Goal: Task Accomplishment & Management: Manage account settings

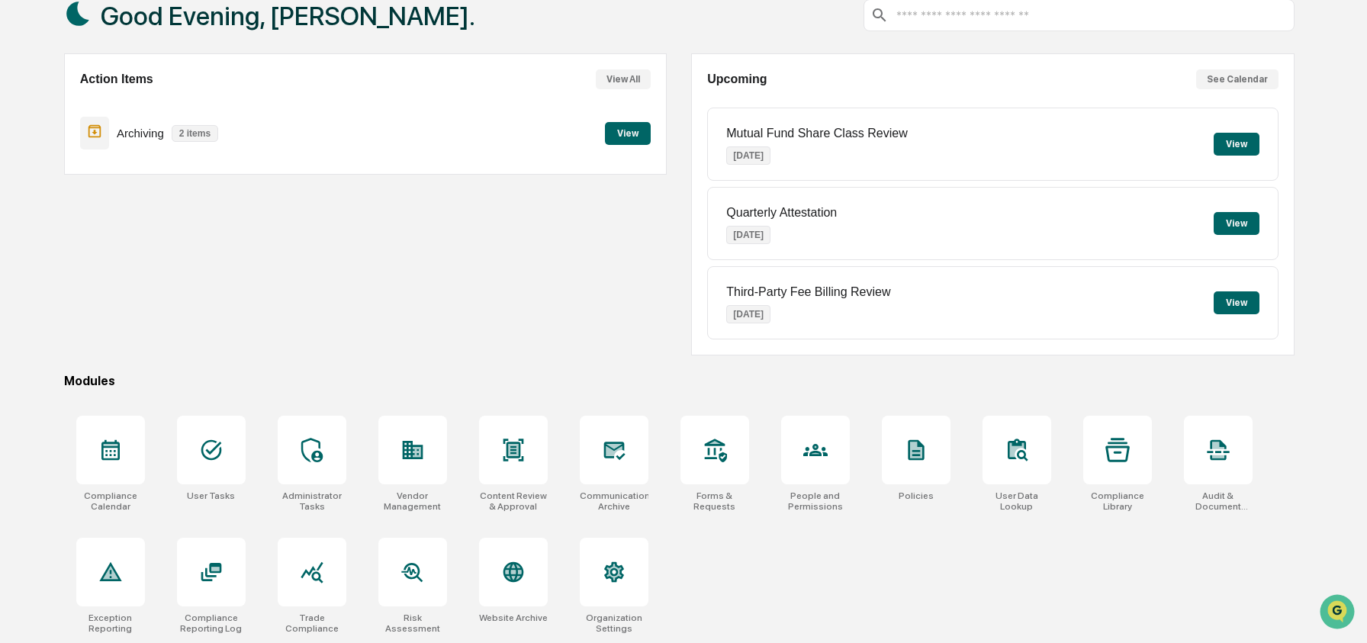
scroll to position [98, 0]
click at [800, 449] on div at bounding box center [815, 450] width 69 height 69
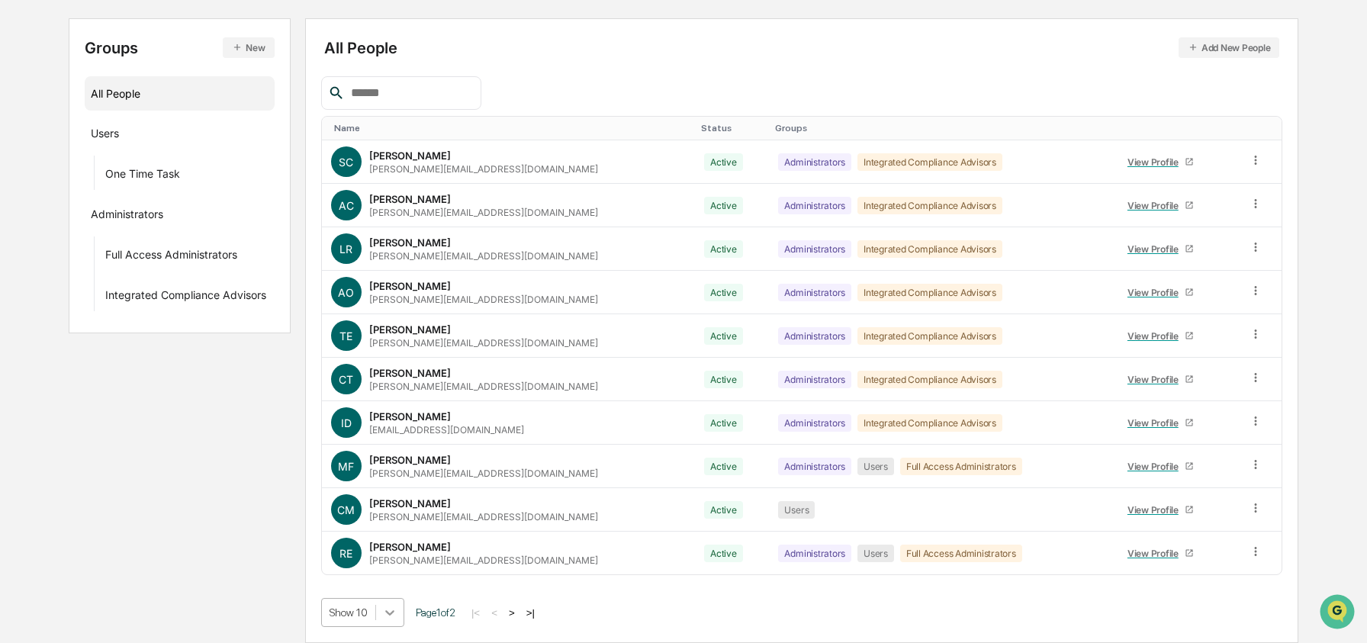
scroll to position [276, 0]
click at [404, 603] on body "Calendar Manage Tasks Reviews Approval Management Company People, Data, Setting…" at bounding box center [683, 245] width 1367 height 796
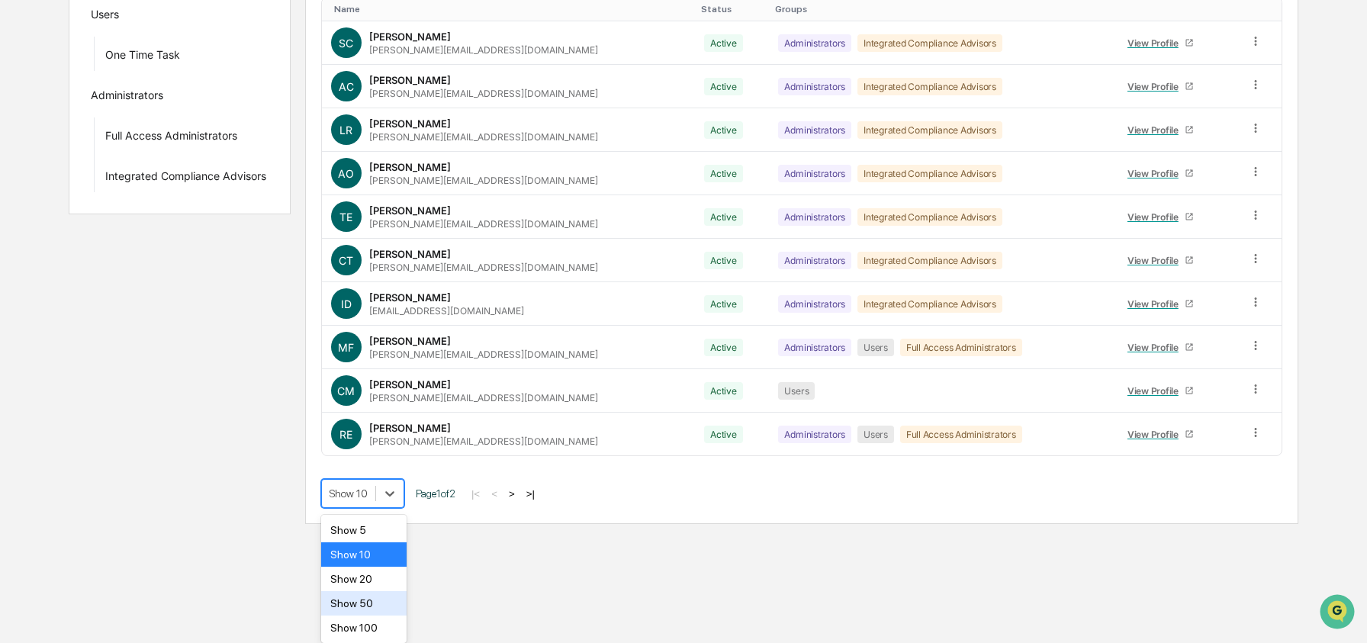
click at [378, 617] on div "Show 100" at bounding box center [364, 628] width 86 height 24
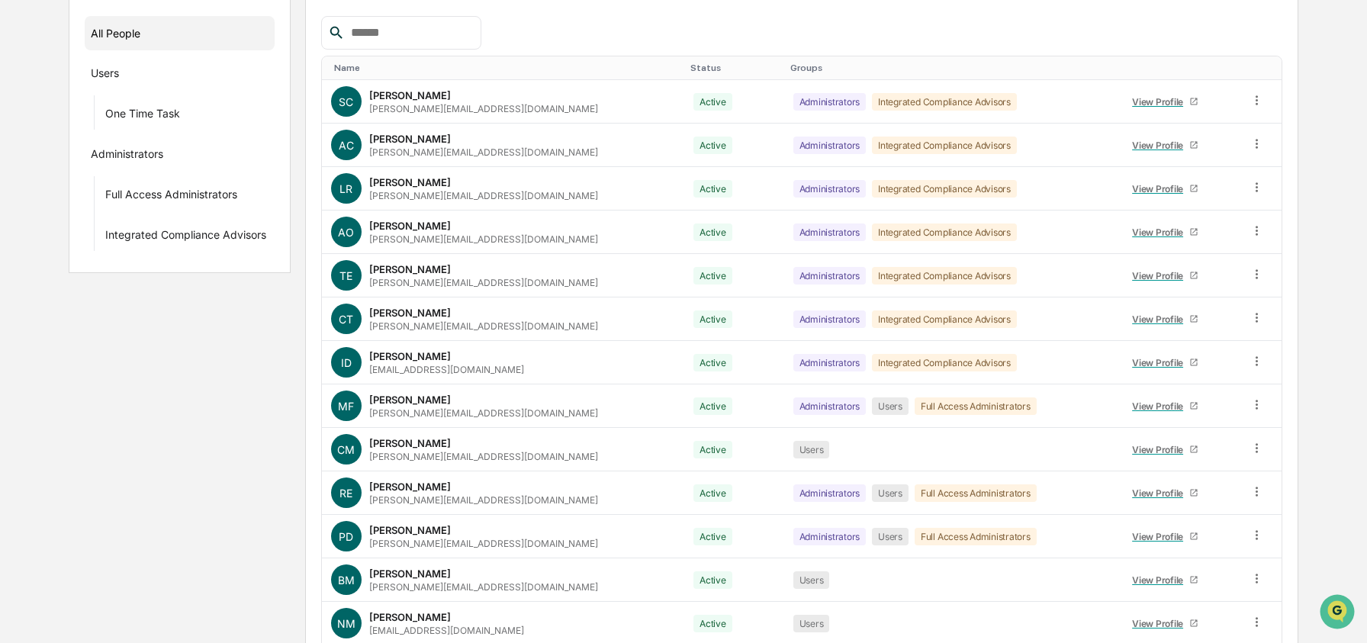
scroll to position [0, 0]
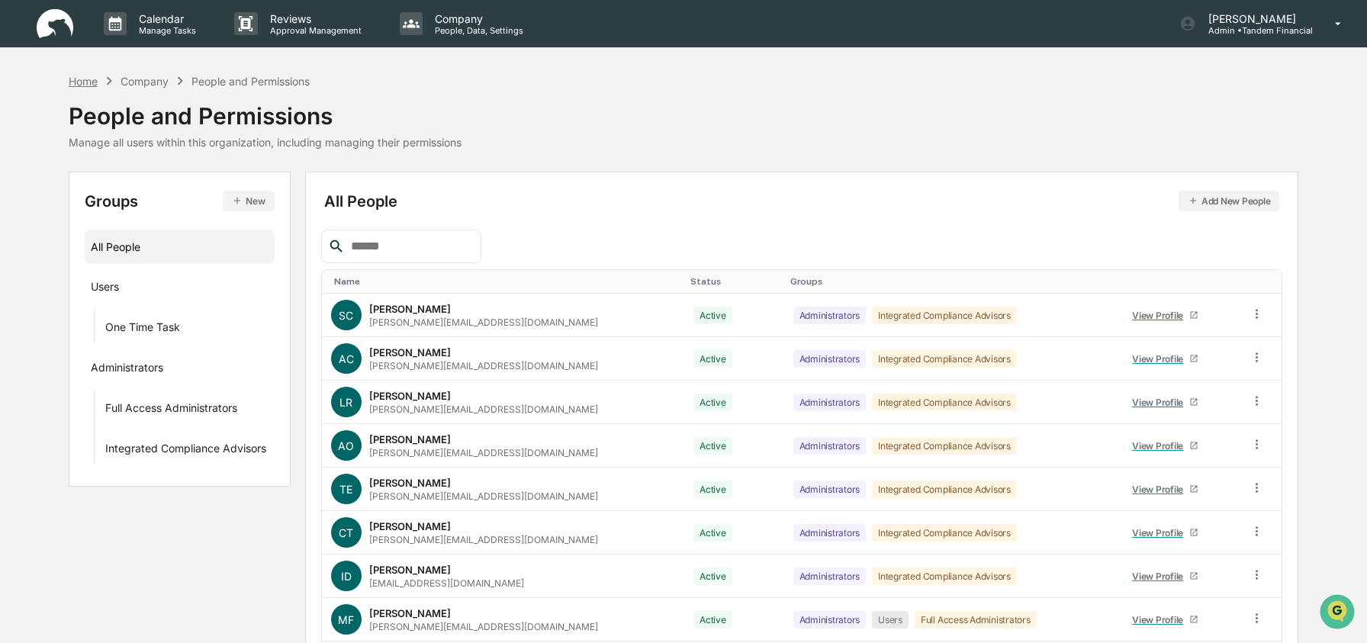
click at [87, 79] on div "Home" at bounding box center [83, 81] width 29 height 13
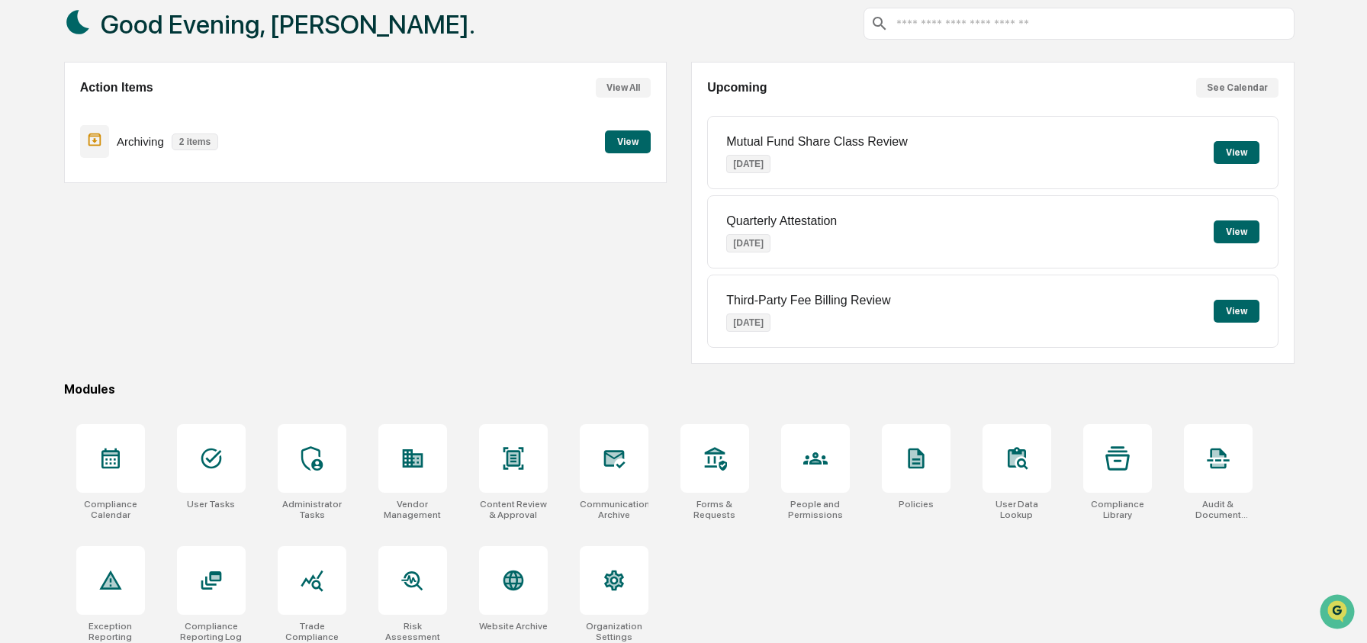
scroll to position [98, 0]
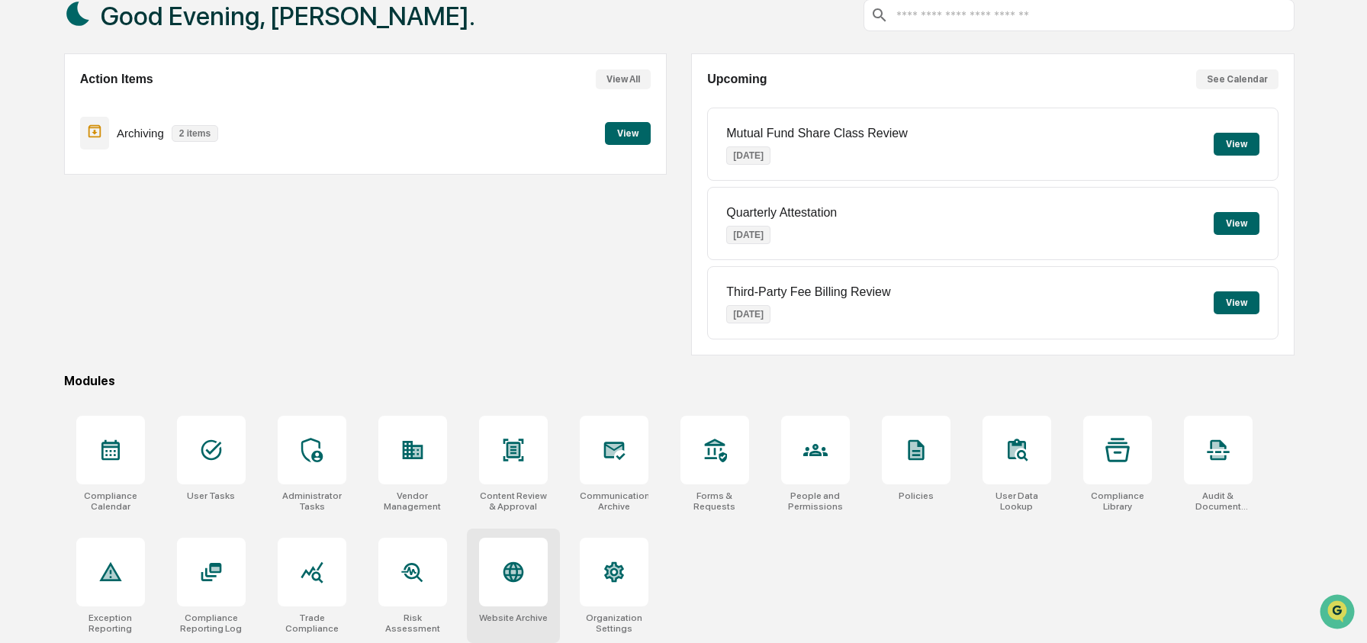
click at [526, 578] on div at bounding box center [513, 572] width 69 height 69
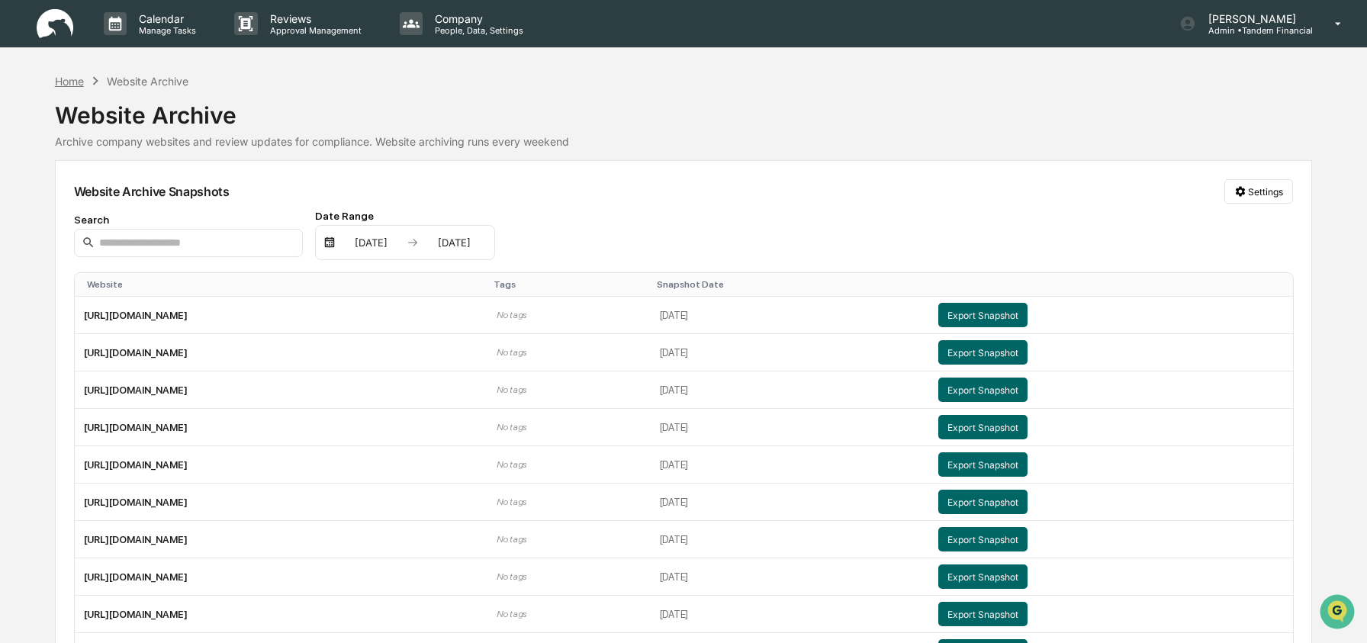
click at [70, 82] on div "Home" at bounding box center [69, 81] width 29 height 13
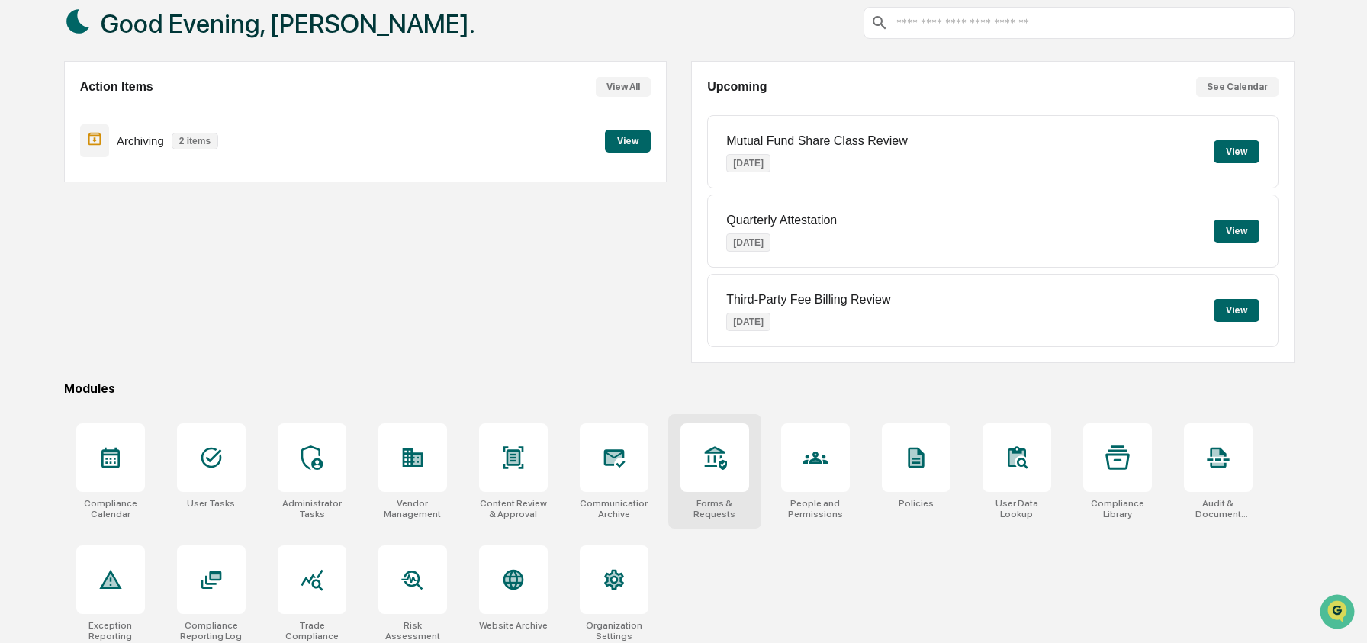
scroll to position [98, 0]
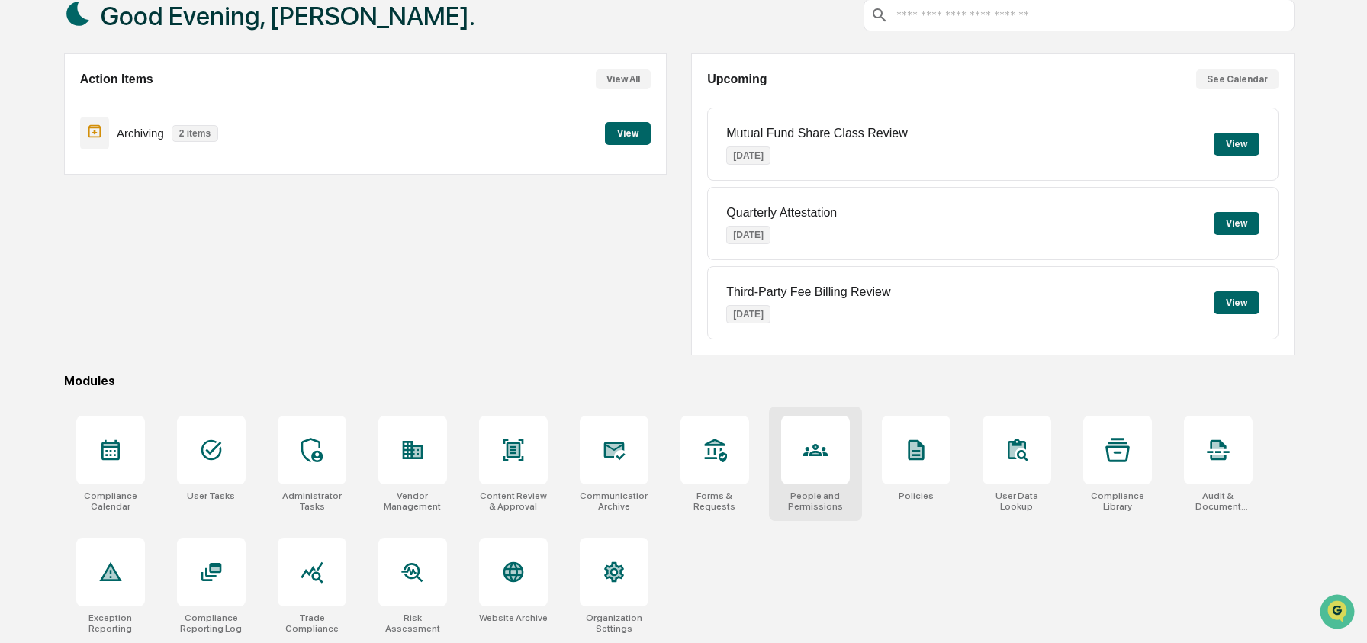
click at [830, 448] on div at bounding box center [815, 450] width 69 height 69
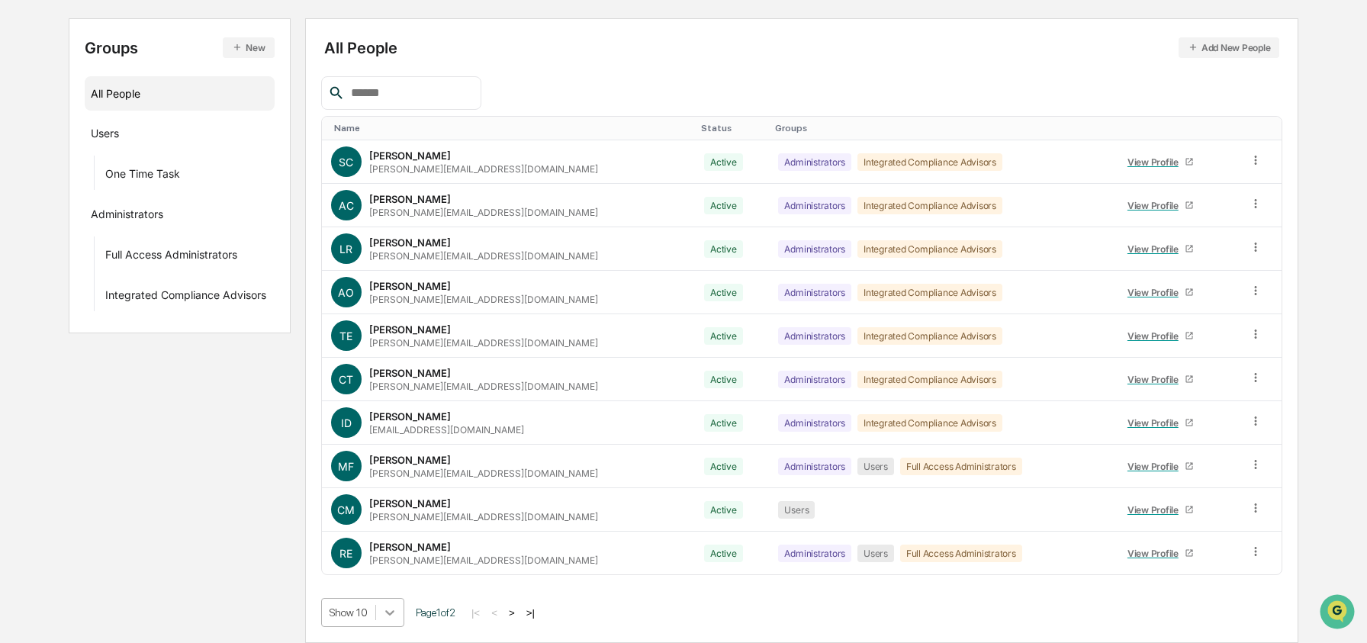
click at [384, 614] on body "Calendar Manage Tasks Reviews Approval Management Company People, Data, Setting…" at bounding box center [683, 245] width 1367 height 796
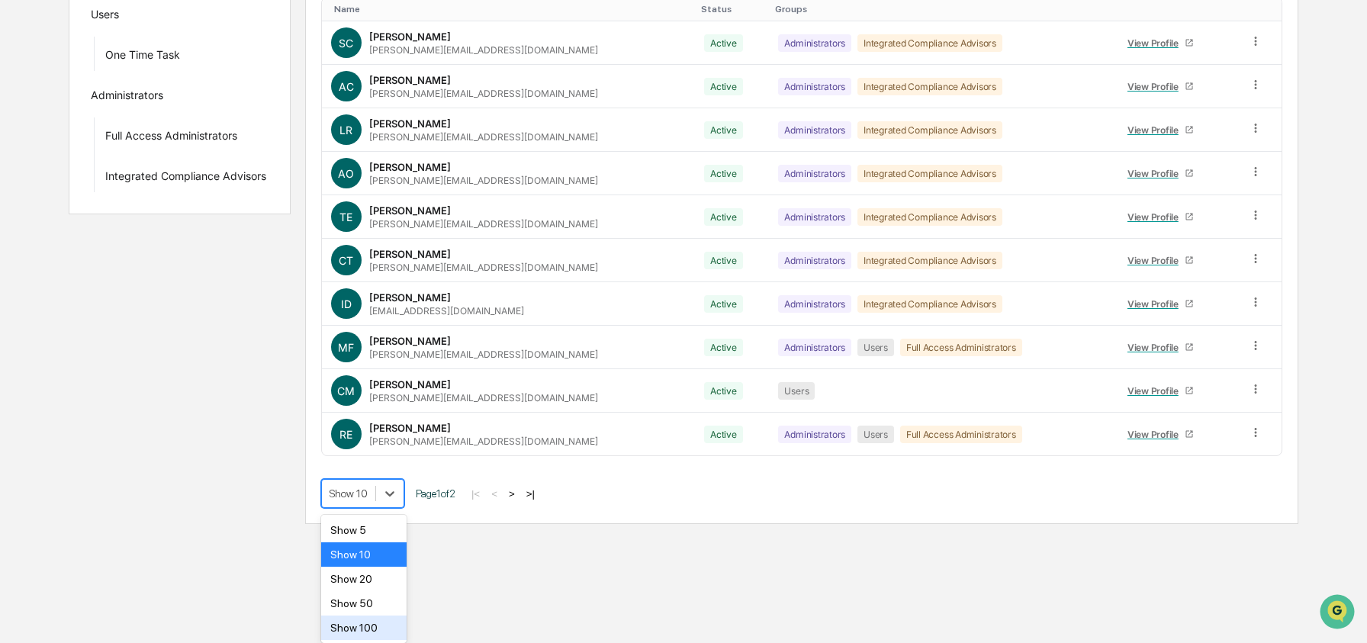
click at [375, 618] on div "Show 100" at bounding box center [364, 628] width 86 height 24
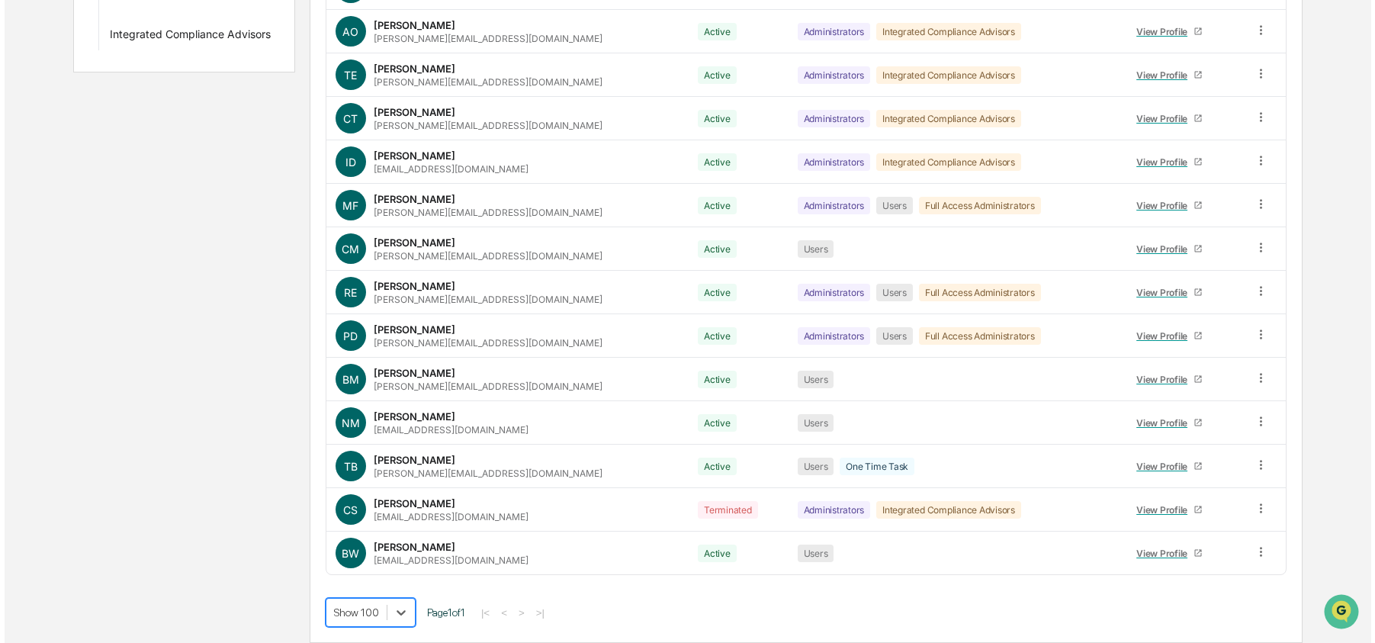
scroll to position [0, 0]
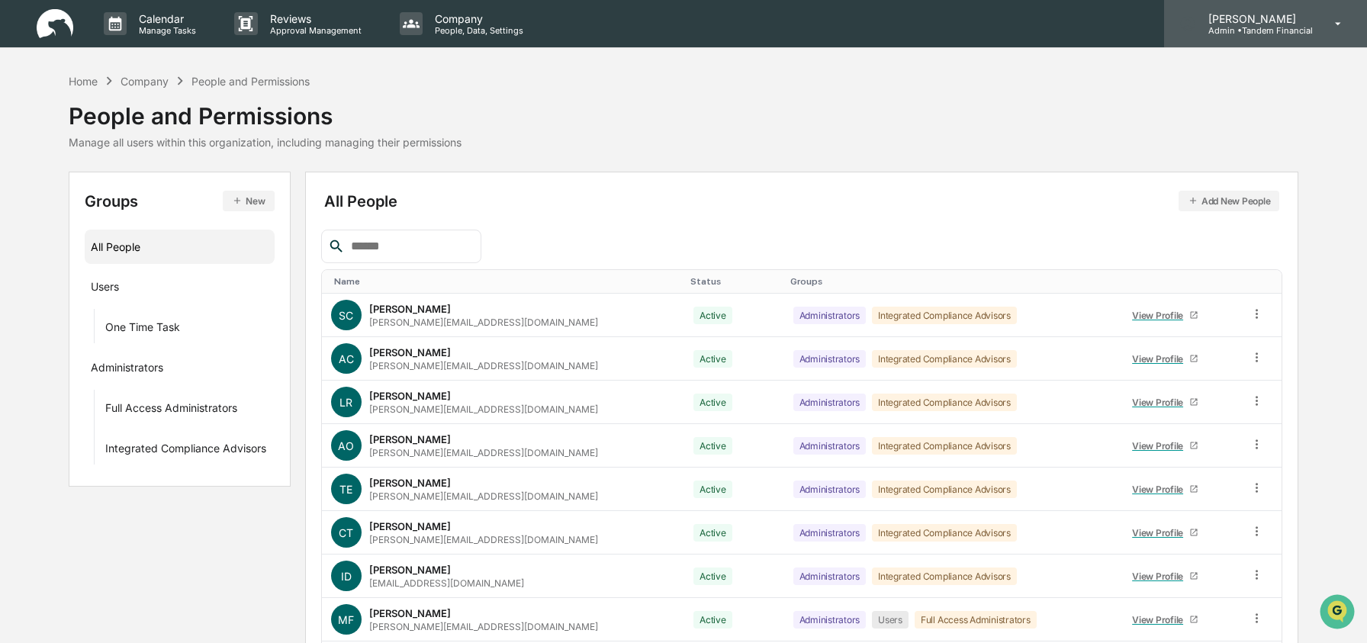
click at [1285, 35] on div "Ashley Craddock Admin • Tandem Financial" at bounding box center [1265, 23] width 203 height 47
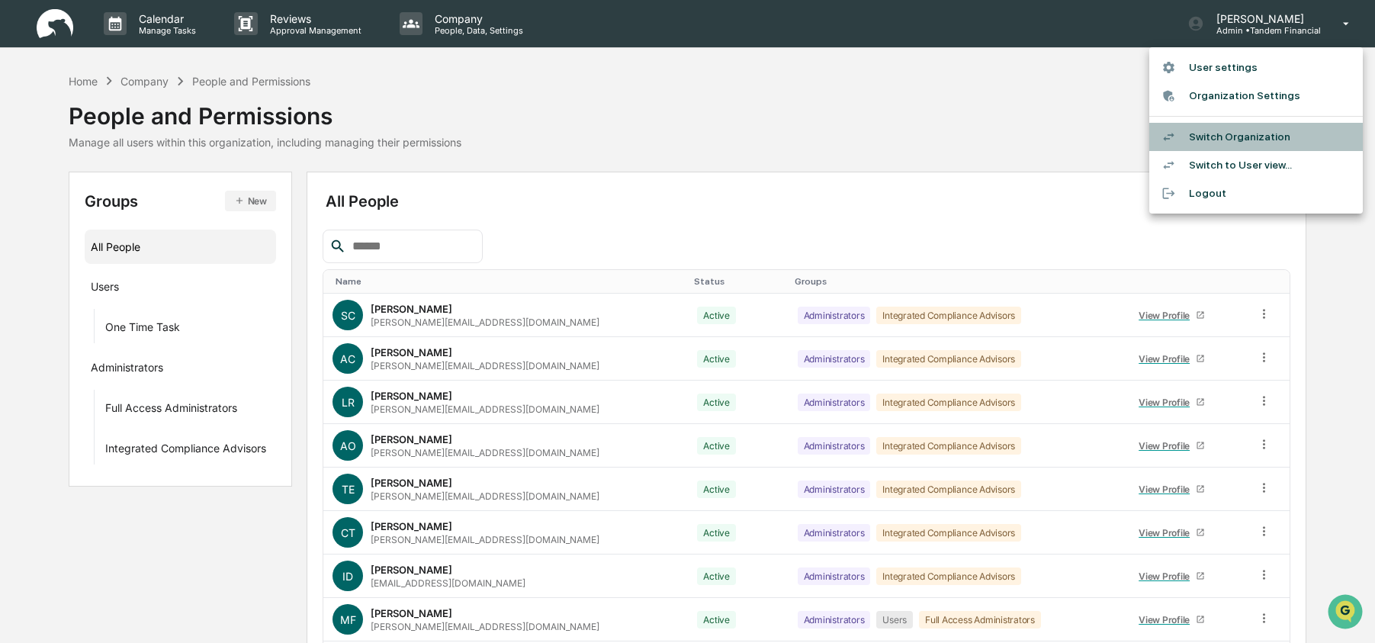
click at [1266, 136] on li "Switch Organization" at bounding box center [1257, 137] width 214 height 28
